Goal: Task Accomplishment & Management: Use online tool/utility

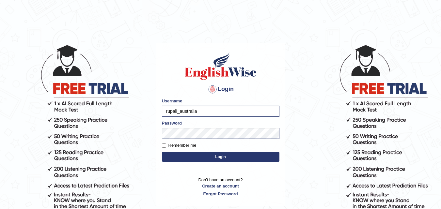
click at [205, 156] on button "Login" at bounding box center [221, 157] width 118 height 10
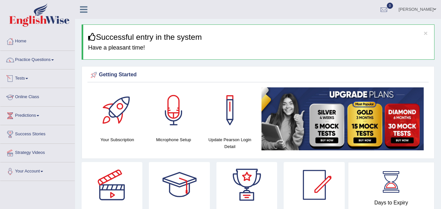
click at [35, 100] on link "Online Class" at bounding box center [37, 96] width 74 height 16
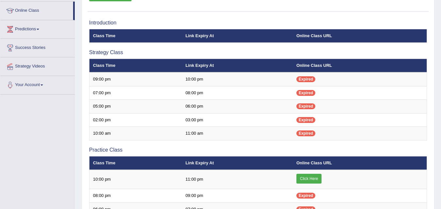
scroll to position [98, 0]
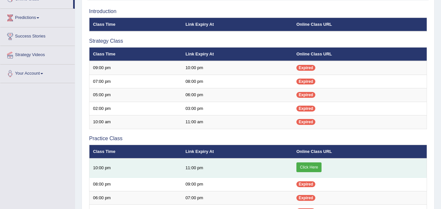
click at [302, 165] on link "Click Here" at bounding box center [308, 168] width 25 height 10
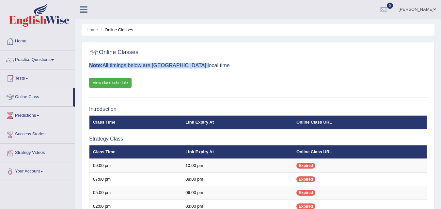
click at [195, 62] on div "Online Classes Note: All timings below are [GEOGRAPHIC_DATA] local time View cl…" at bounding box center [257, 72] width 341 height 53
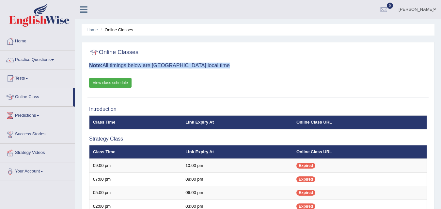
drag, startPoint x: 91, startPoint y: 47, endPoint x: 219, endPoint y: 76, distance: 130.7
click at [219, 76] on div "Online Classes Note: All timings below are Melbourne local time View class sche…" at bounding box center [257, 72] width 341 height 53
click at [226, 69] on div "Online Classes Note: All timings below are Melbourne local time View class sche…" at bounding box center [257, 72] width 341 height 53
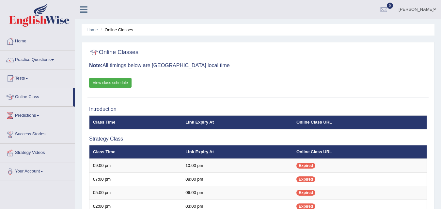
drag, startPoint x: 101, startPoint y: 52, endPoint x: 221, endPoint y: 72, distance: 121.8
click at [221, 72] on div "Online Classes Note: All timings below are Melbourne local time View class sche…" at bounding box center [257, 72] width 341 height 53
click at [192, 56] on div at bounding box center [258, 52] width 338 height 13
drag, startPoint x: 201, startPoint y: 63, endPoint x: 228, endPoint y: 71, distance: 28.1
click at [228, 71] on div "Online Classes Note: All timings below are Melbourne local time View class sche…" at bounding box center [257, 72] width 341 height 53
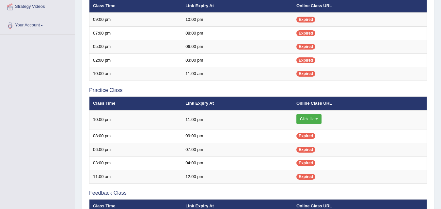
scroll to position [146, 0]
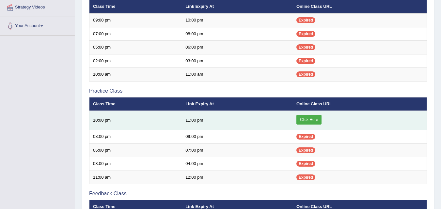
click at [312, 121] on link "Click Here" at bounding box center [308, 120] width 25 height 10
click at [308, 118] on link "Click Here" at bounding box center [308, 120] width 25 height 10
click at [311, 120] on link "Click Here" at bounding box center [308, 120] width 25 height 10
